Goal: Information Seeking & Learning: Learn about a topic

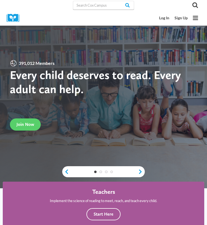
click at [166, 23] on link "Log In" at bounding box center [163, 18] width 15 height 10
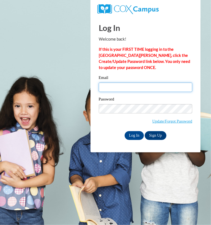
click at [121, 87] on input "Email" at bounding box center [146, 86] width 94 height 9
type input "sdurbin@tiger.brenau.edu"
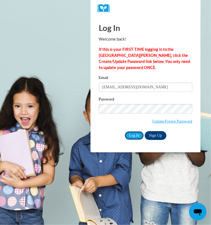
click at [129, 134] on input "Log In" at bounding box center [134, 135] width 19 height 9
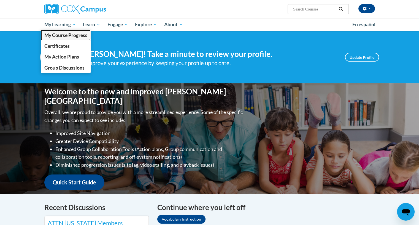
click at [64, 36] on span "My Course Progress" at bounding box center [65, 35] width 43 height 6
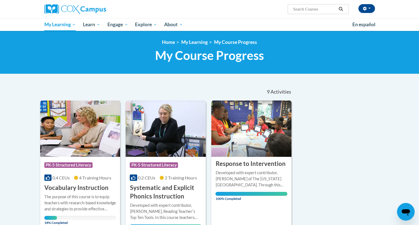
click at [85, 166] on span "PK-5 Structured Literacy" at bounding box center [68, 165] width 48 height 6
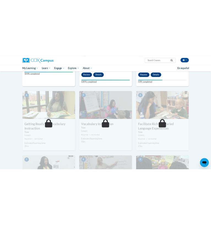
scroll to position [234, 0]
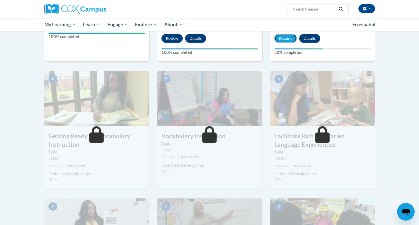
click at [282, 35] on button "Resume" at bounding box center [285, 38] width 22 height 9
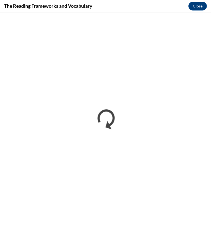
scroll to position [0, 0]
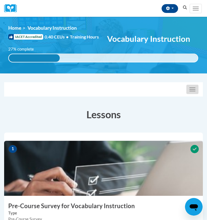
click at [194, 94] on button "Toggle navigation" at bounding box center [192, 89] width 12 height 9
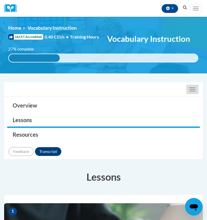
click at [193, 94] on button "Toggle navigation" at bounding box center [192, 89] width 12 height 9
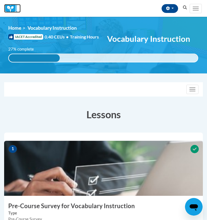
click at [7, 13] on img at bounding box center [12, 8] width 17 height 9
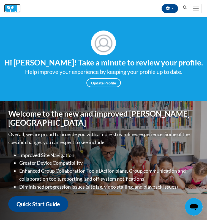
click at [10, 13] on img at bounding box center [12, 8] width 17 height 9
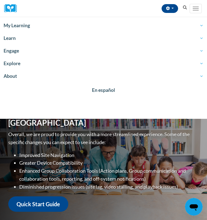
click at [203, 25] on span "My Learning" at bounding box center [104, 25] width 200 height 7
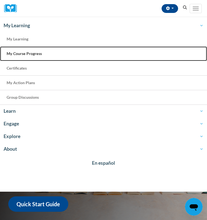
click at [157, 54] on link "My Course Progress" at bounding box center [103, 54] width 207 height 15
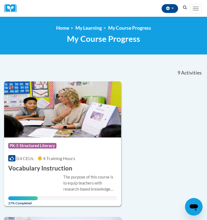
click at [72, 152] on div "Course Category: PK-5 Structured Literacy" at bounding box center [62, 146] width 109 height 12
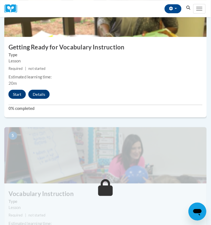
scroll to position [577, 0]
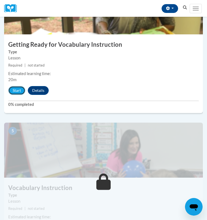
click at [13, 95] on button "Start" at bounding box center [16, 90] width 17 height 9
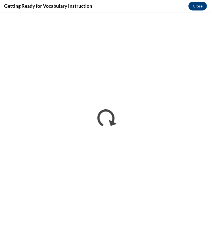
scroll to position [0, 0]
